Goal: Task Accomplishment & Management: Complete application form

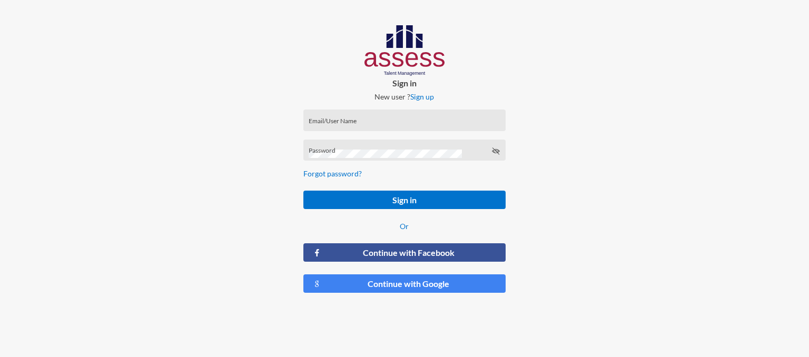
click at [314, 118] on div "Email/User Name" at bounding box center [404, 123] width 191 height 16
click at [303, 191] on button "Sign in" at bounding box center [404, 200] width 202 height 18
click at [323, 124] on input "RME_5606" at bounding box center [404, 124] width 191 height 8
type input "RMES_5606"
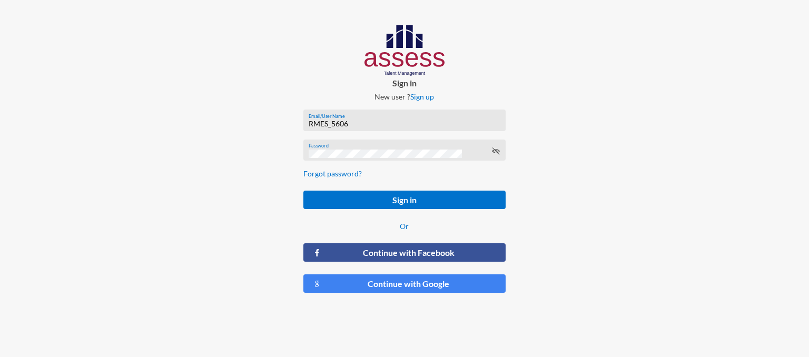
click at [303, 191] on button "Sign in" at bounding box center [404, 200] width 202 height 18
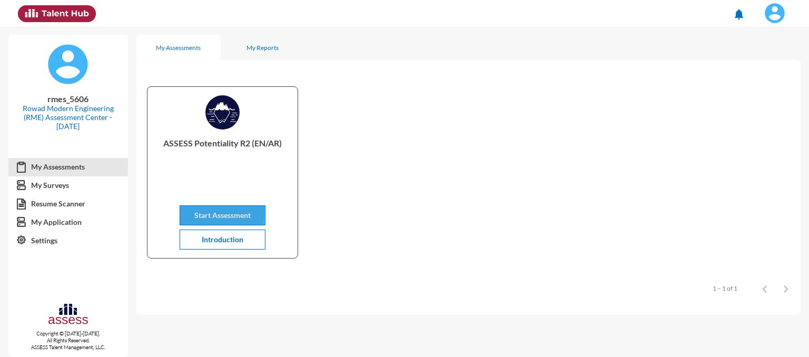
click at [198, 213] on span "Start Assessment" at bounding box center [222, 215] width 56 height 9
click at [771, 13] on img at bounding box center [774, 13] width 21 height 21
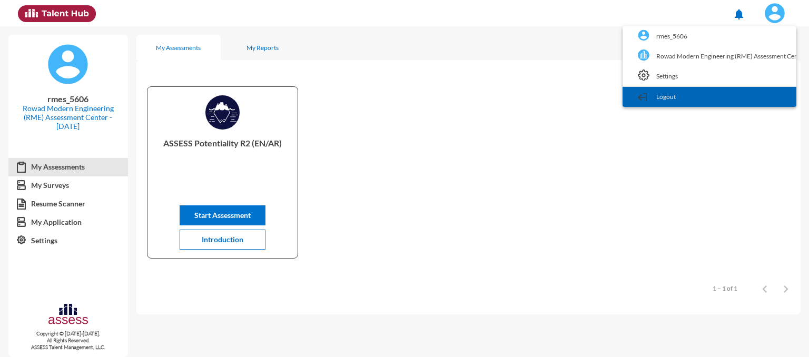
click at [737, 91] on link "Logout" at bounding box center [709, 97] width 163 height 20
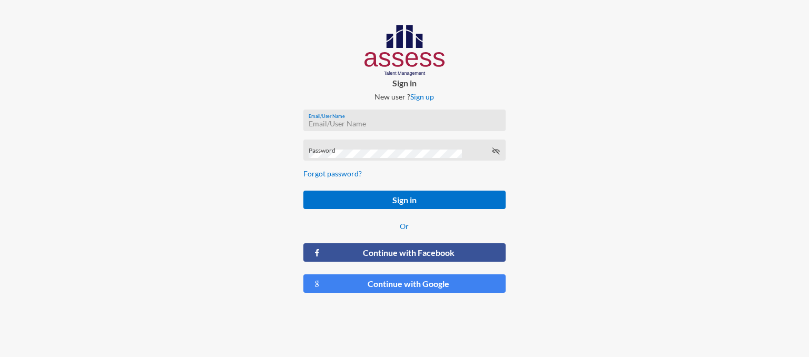
click at [451, 121] on input "Email/User Name" at bounding box center [404, 124] width 191 height 8
type input "rmes_5151"
click at [303, 191] on button "Sign in" at bounding box center [404, 200] width 202 height 18
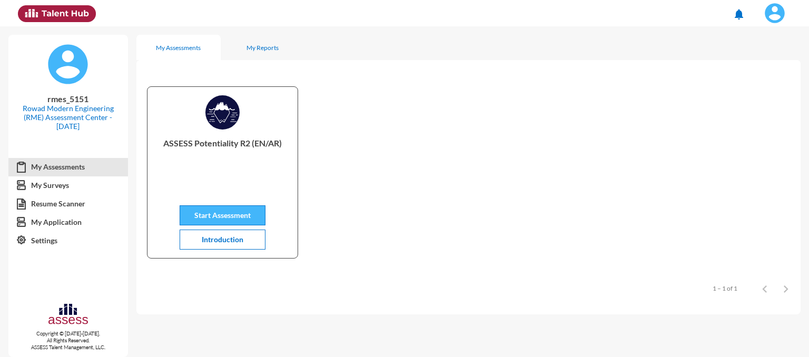
click at [217, 210] on button "Start Assessment" at bounding box center [223, 215] width 86 height 20
click at [769, 19] on img at bounding box center [774, 13] width 21 height 21
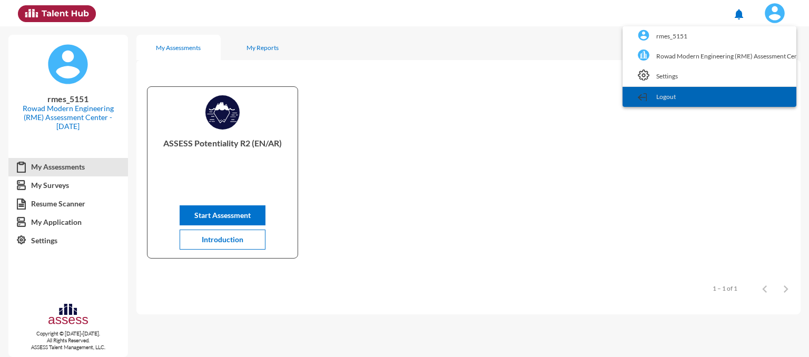
click at [750, 100] on link "Logout" at bounding box center [709, 97] width 163 height 20
